Goal: Information Seeking & Learning: Learn about a topic

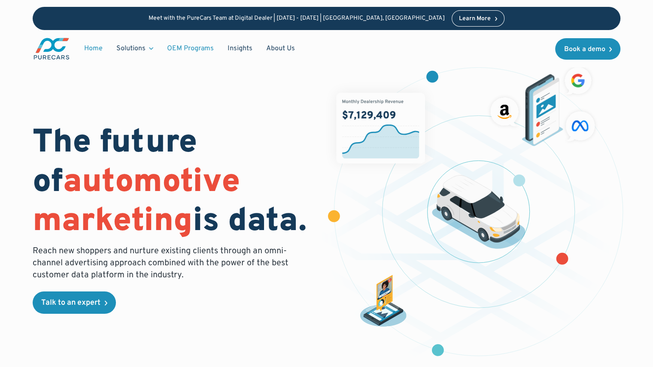
click at [197, 48] on link "OEM Programs" at bounding box center [190, 48] width 61 height 16
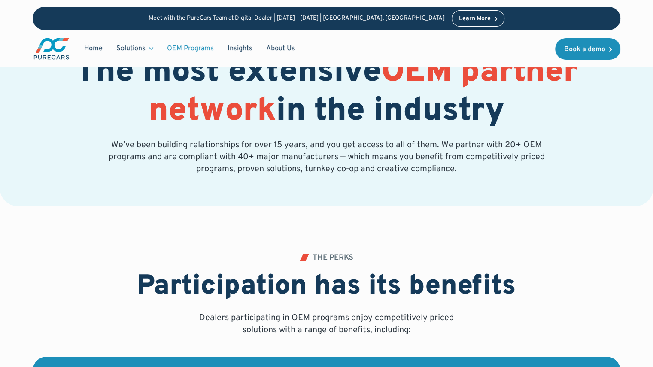
scroll to position [129, 0]
